Goal: Find specific page/section: Find specific page/section

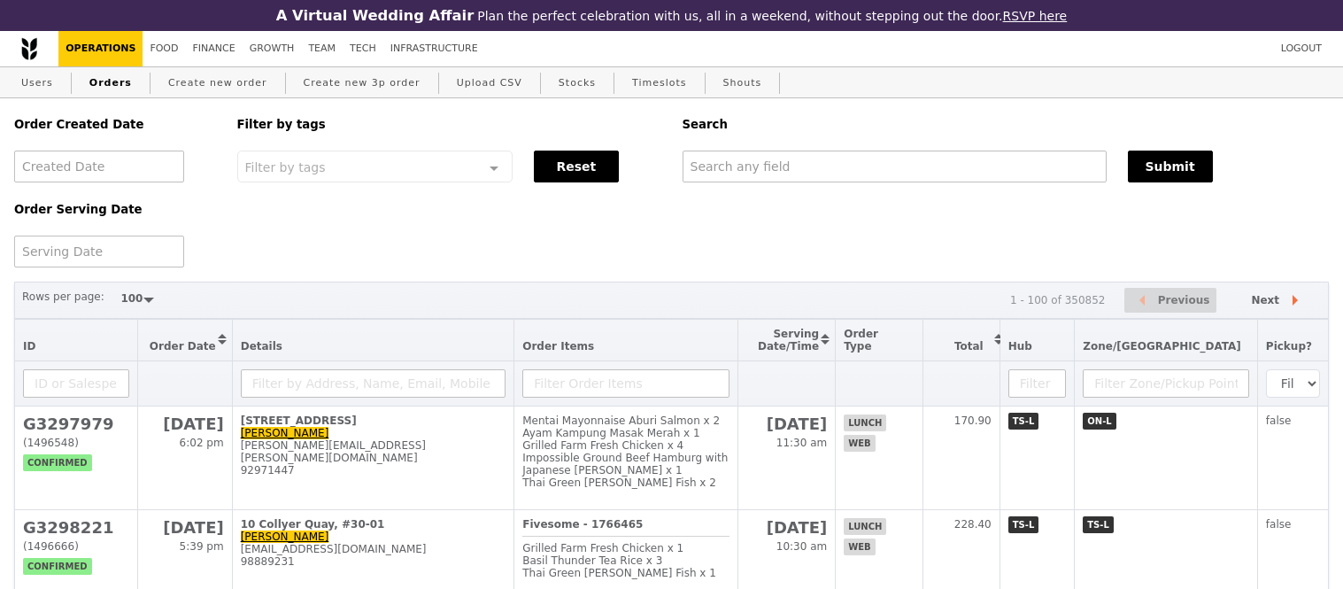
select select "100"
click at [35, 91] on link "Users" at bounding box center [37, 83] width 46 height 32
